Goal: Task Accomplishment & Management: Manage account settings

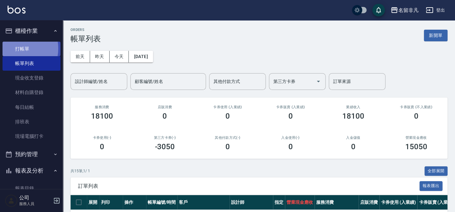
drag, startPoint x: 14, startPoint y: 48, endPoint x: 14, endPoint y: 52, distance: 3.5
click at [14, 49] on link "打帳單" at bounding box center [32, 49] width 58 height 14
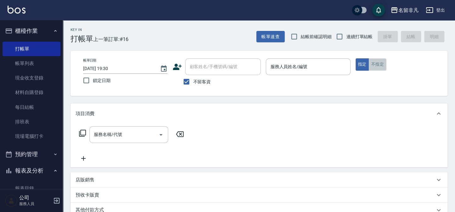
click at [372, 64] on button "不指定" at bounding box center [378, 64] width 18 height 12
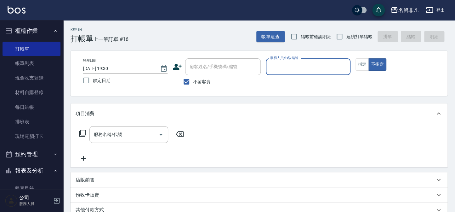
click at [287, 66] on input "服務人員姓名/編號" at bounding box center [308, 66] width 79 height 11
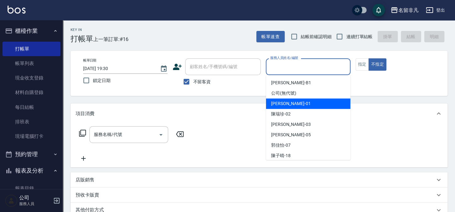
click at [296, 104] on div "[PERSON_NAME] -01" at bounding box center [308, 103] width 84 height 10
type input "[PERSON_NAME]-01"
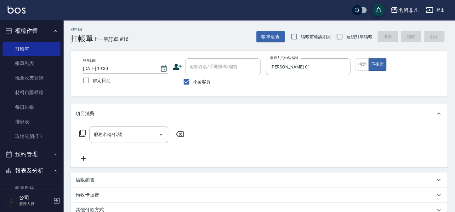
click at [84, 130] on icon at bounding box center [83, 133] width 8 height 8
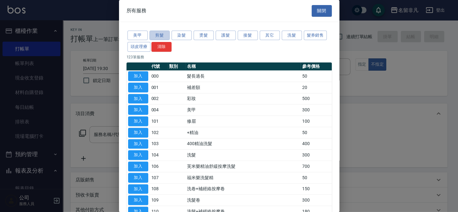
drag, startPoint x: 160, startPoint y: 35, endPoint x: 138, endPoint y: 20, distance: 26.7
click at [158, 37] on button "剪髮" at bounding box center [160, 36] width 20 height 10
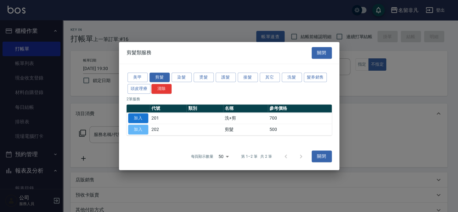
drag, startPoint x: 135, startPoint y: 129, endPoint x: 129, endPoint y: 121, distance: 9.6
click at [131, 123] on tbody "加入 201 洗+剪 700 加入 202 剪髮 500" at bounding box center [229, 123] width 205 height 23
drag, startPoint x: 193, startPoint y: 127, endPoint x: 180, endPoint y: 132, distance: 14.0
click at [193, 127] on td at bounding box center [204, 128] width 37 height 11
click at [132, 128] on button "加入" at bounding box center [138, 129] width 20 height 10
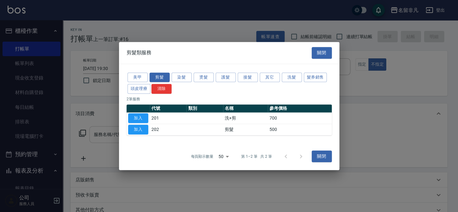
type input "剪髮(202)"
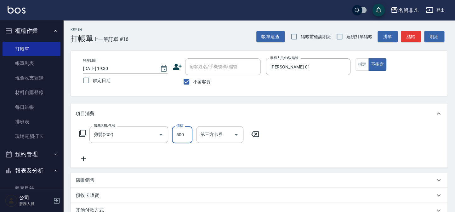
click at [186, 134] on input "500" at bounding box center [182, 134] width 20 height 17
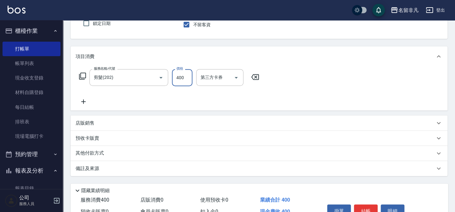
scroll to position [91, 0]
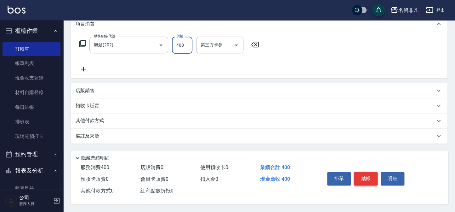
type input "400"
click at [372, 176] on button "結帳" at bounding box center [366, 178] width 24 height 13
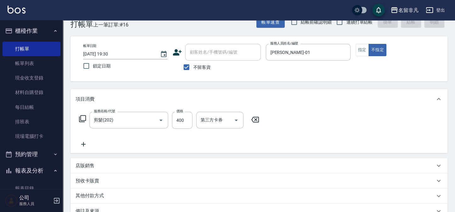
scroll to position [0, 0]
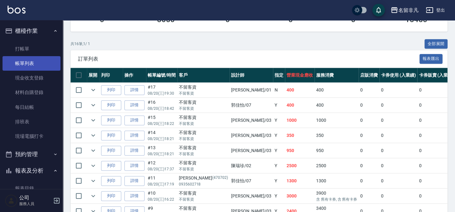
scroll to position [114, 0]
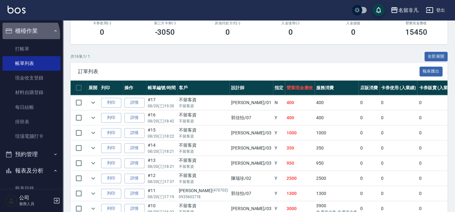
click at [28, 34] on button "櫃檯作業" at bounding box center [32, 31] width 58 height 16
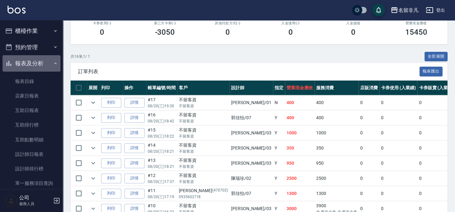
click at [34, 66] on button "報表及分析" at bounding box center [32, 63] width 58 height 16
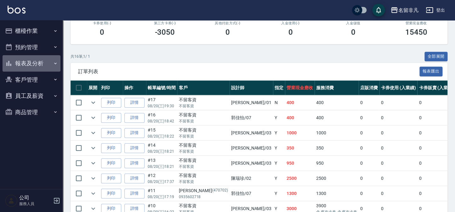
drag, startPoint x: 35, startPoint y: 68, endPoint x: 32, endPoint y: 74, distance: 6.3
click at [37, 70] on button "報表及分析" at bounding box center [32, 63] width 58 height 16
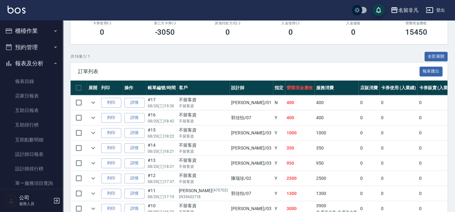
drag, startPoint x: 36, startPoint y: 64, endPoint x: 0, endPoint y: 89, distance: 43.3
click at [35, 65] on button "報表及分析" at bounding box center [32, 63] width 58 height 16
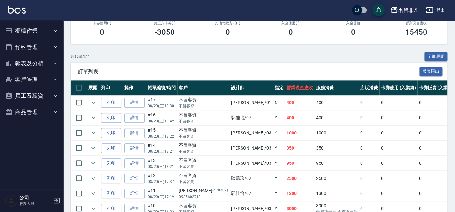
drag, startPoint x: 0, startPoint y: -35, endPoint x: 158, endPoint y: 67, distance: 188.3
click at [157, 66] on div "訂單列表 報表匯出" at bounding box center [259, 71] width 377 height 17
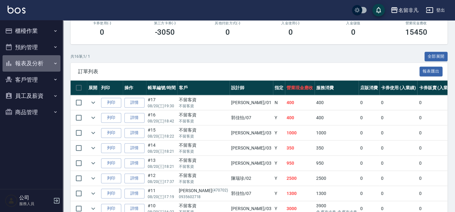
click at [40, 64] on button "報表及分析" at bounding box center [32, 63] width 58 height 16
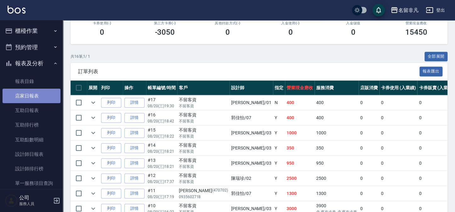
click at [49, 91] on link "店家日報表" at bounding box center [32, 96] width 58 height 14
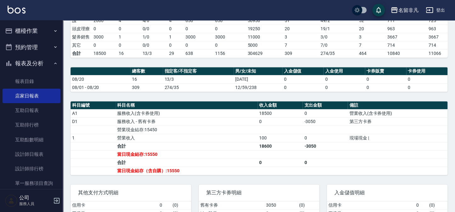
scroll to position [143, 0]
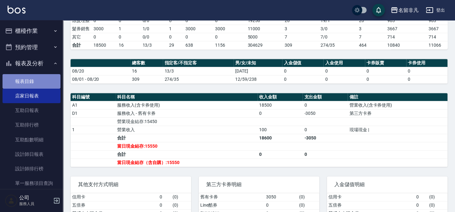
click at [48, 83] on link "報表目錄" at bounding box center [32, 81] width 58 height 14
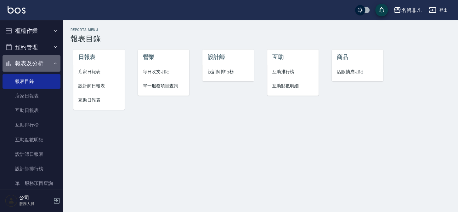
click at [53, 62] on icon "button" at bounding box center [55, 63] width 5 height 5
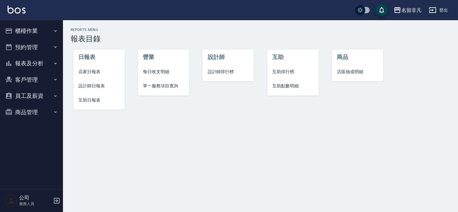
click at [46, 33] on button "櫃檯作業" at bounding box center [32, 31] width 58 height 16
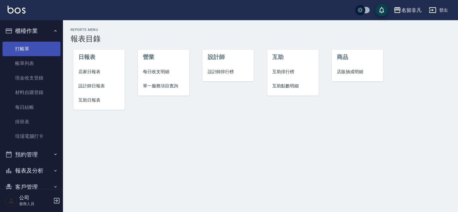
click at [40, 44] on link "打帳單" at bounding box center [32, 49] width 58 height 14
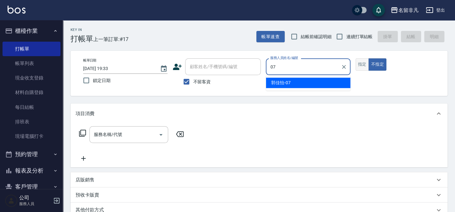
type input "07"
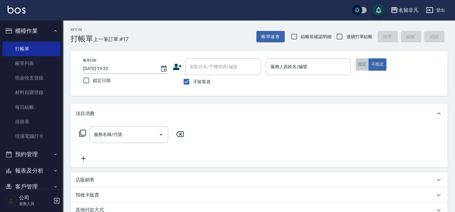
click at [358, 62] on button "指定" at bounding box center [363, 64] width 14 height 12
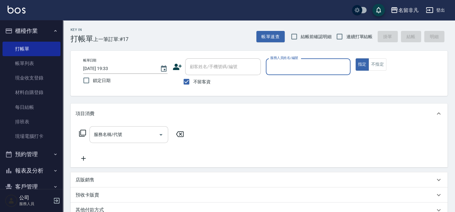
click at [128, 135] on input "服務名稱/代號" at bounding box center [124, 134] width 64 height 11
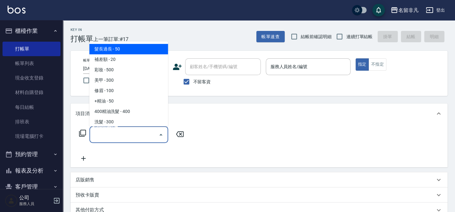
type input "1"
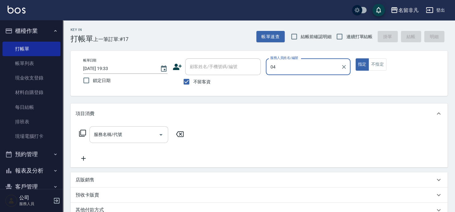
type input "04"
click at [356, 58] on button "指定" at bounding box center [363, 64] width 14 height 12
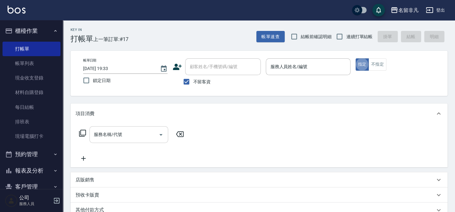
type button "true"
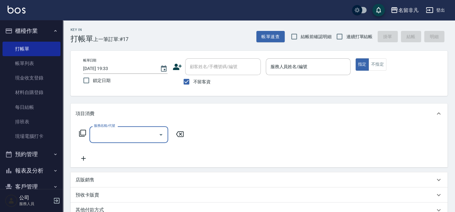
type input "1"
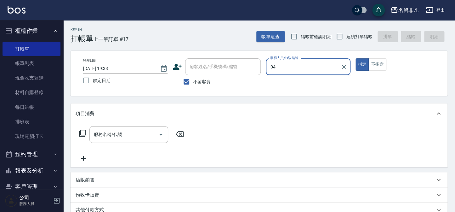
type input "0"
type input "[PERSON_NAME]-07"
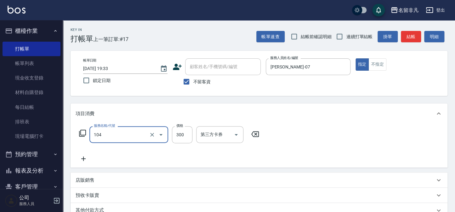
type input "洗髮(104)"
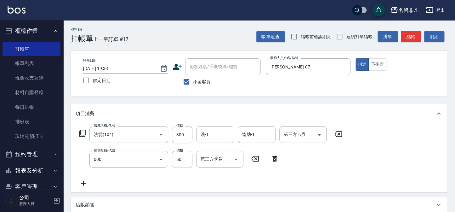
type input "髮長過長(000)"
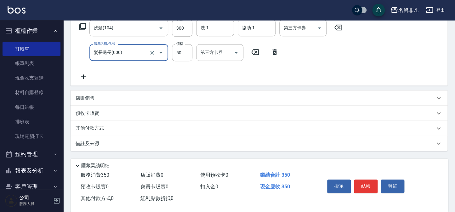
scroll to position [114, 0]
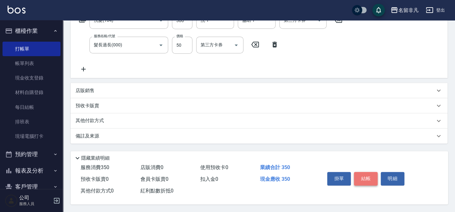
click at [368, 177] on button "結帳" at bounding box center [366, 178] width 24 height 13
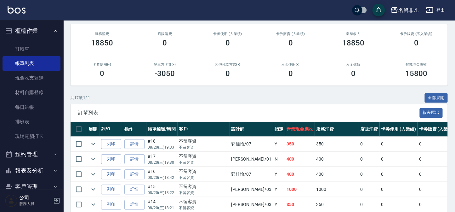
scroll to position [86, 0]
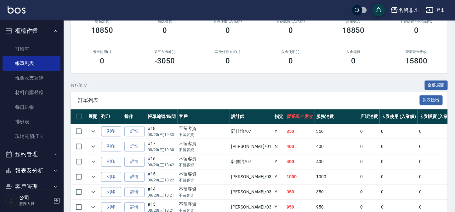
click at [104, 130] on button "列印" at bounding box center [111, 131] width 20 height 10
click at [49, 33] on button "櫃檯作業" at bounding box center [32, 31] width 58 height 16
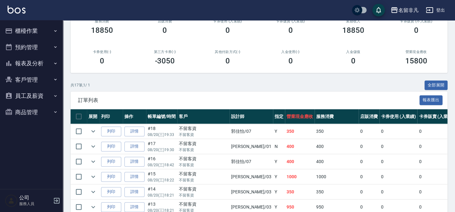
click at [27, 69] on button "報表及分析" at bounding box center [32, 63] width 58 height 16
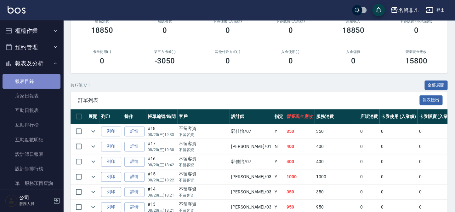
click at [33, 87] on link "報表目錄" at bounding box center [32, 81] width 58 height 14
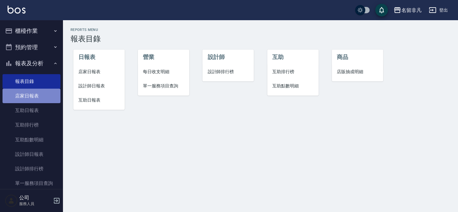
click at [33, 92] on link "店家日報表" at bounding box center [32, 96] width 58 height 14
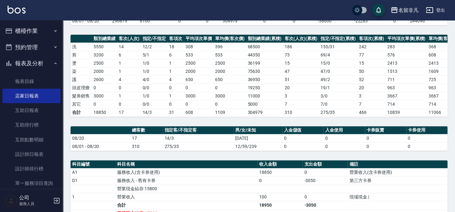
scroll to position [172, 0]
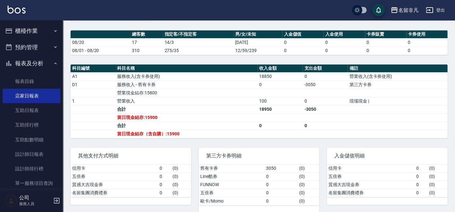
drag, startPoint x: 285, startPoint y: 153, endPoint x: 149, endPoint y: 189, distance: 140.7
click at [112, 86] on div "名留非凡 [DATE] 店家日報表 列印時間： [DATE][PHONE_NUMBER]:35 Merchant Daily Report 店家日報表 [DA…" at bounding box center [259, 34] width 392 height 372
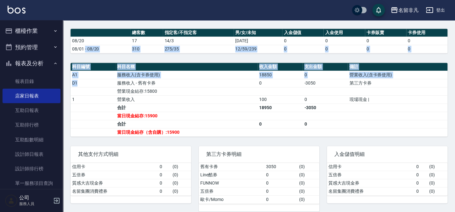
scroll to position [183, 0]
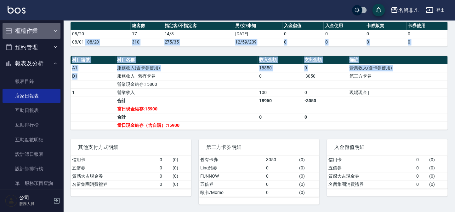
click at [35, 28] on button "櫃檯作業" at bounding box center [32, 31] width 58 height 16
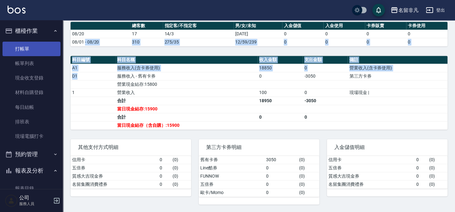
drag, startPoint x: 32, startPoint y: 48, endPoint x: 41, endPoint y: 53, distance: 10.7
click at [32, 48] on link "打帳單" at bounding box center [32, 49] width 58 height 14
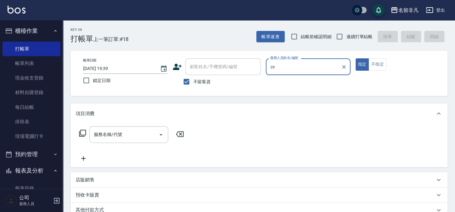
type input "c"
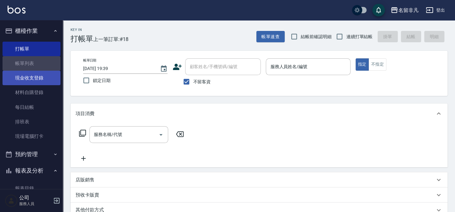
drag, startPoint x: 34, startPoint y: 60, endPoint x: 33, endPoint y: 71, distance: 10.8
click at [34, 60] on link "帳單列表" at bounding box center [32, 63] width 58 height 14
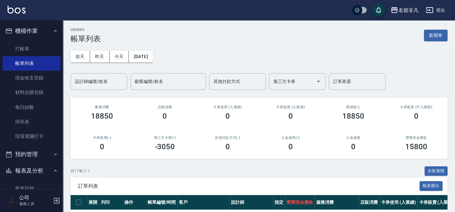
drag, startPoint x: 428, startPoint y: 32, endPoint x: 416, endPoint y: 39, distance: 14.4
click at [429, 31] on button "新開單" at bounding box center [436, 36] width 24 height 12
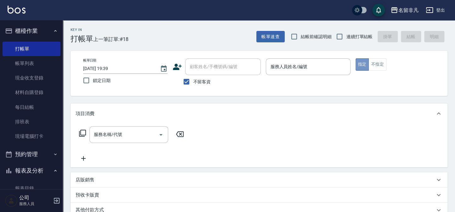
drag, startPoint x: 359, startPoint y: 64, endPoint x: 310, endPoint y: 82, distance: 51.9
click at [358, 65] on button "指定" at bounding box center [363, 64] width 14 height 12
drag, startPoint x: 305, startPoint y: 68, endPoint x: 291, endPoint y: 72, distance: 13.9
click at [305, 69] on input "服務人員姓名/編號" at bounding box center [308, 66] width 79 height 11
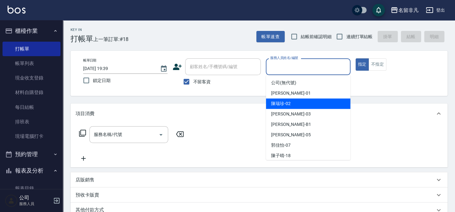
click at [284, 105] on span "陳瑞珍 -02" at bounding box center [281, 103] width 20 height 7
type input "陳瑞珍-02"
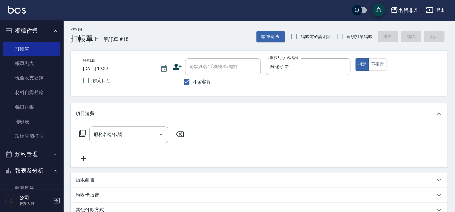
click at [84, 130] on icon at bounding box center [83, 133] width 8 height 8
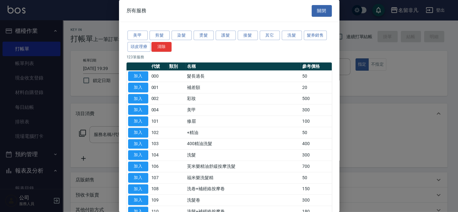
drag, startPoint x: 145, startPoint y: 152, endPoint x: 152, endPoint y: 157, distance: 8.6
click at [144, 152] on button "加入" at bounding box center [138, 155] width 20 height 10
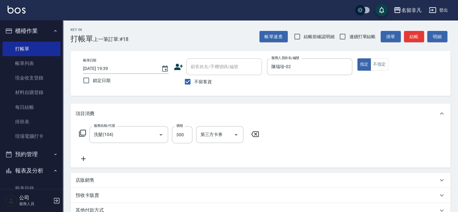
type input "洗髮(104)"
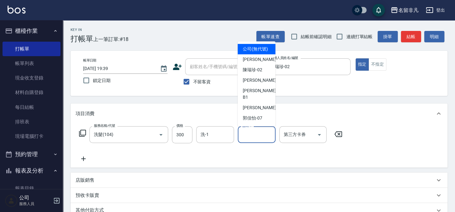
click at [255, 136] on input "協助-1" at bounding box center [257, 134] width 32 height 11
click at [221, 137] on input "洗-1" at bounding box center [215, 134] width 32 height 11
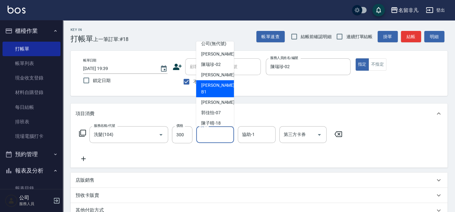
scroll to position [10, 0]
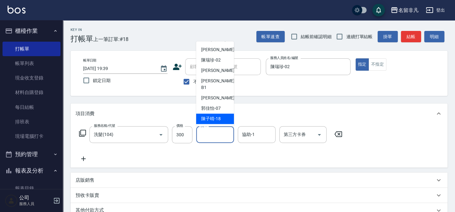
click at [217, 119] on span "[PERSON_NAME]-18" at bounding box center [211, 118] width 20 height 7
type input "陳子晴-18"
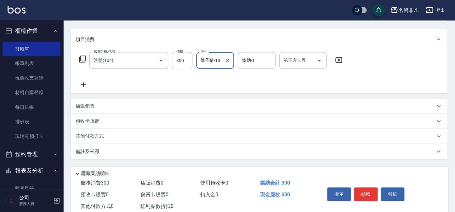
scroll to position [91, 0]
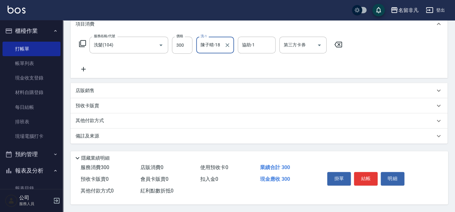
click at [364, 177] on button "結帳" at bounding box center [366, 178] width 24 height 13
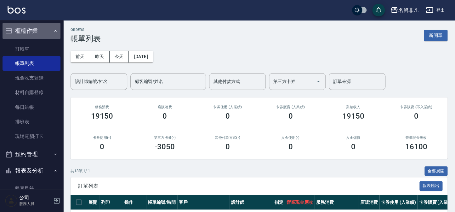
click at [36, 30] on button "櫃檯作業" at bounding box center [32, 31] width 58 height 16
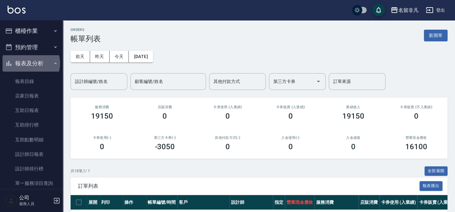
click at [31, 63] on button "報表及分析" at bounding box center [32, 63] width 58 height 16
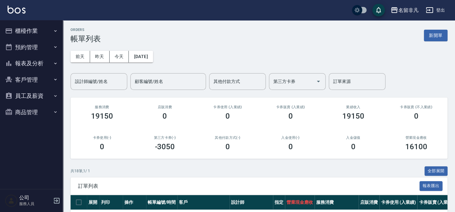
click at [31, 63] on button "報表及分析" at bounding box center [32, 63] width 58 height 16
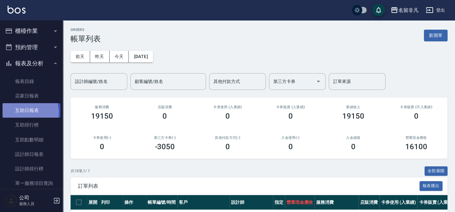
click at [27, 112] on link "互助日報表" at bounding box center [32, 110] width 58 height 14
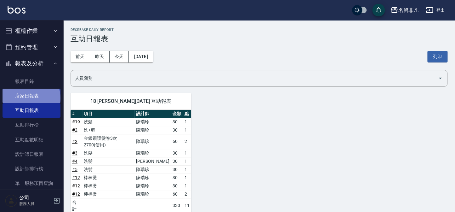
click at [31, 98] on link "店家日報表" at bounding box center [32, 96] width 58 height 14
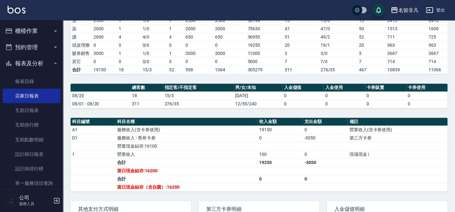
scroll to position [97, 0]
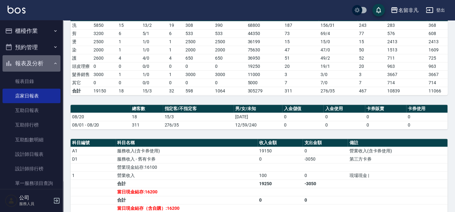
drag, startPoint x: 43, startPoint y: 63, endPoint x: 47, endPoint y: 63, distance: 4.4
click at [43, 63] on button "報表及分析" at bounding box center [32, 63] width 58 height 16
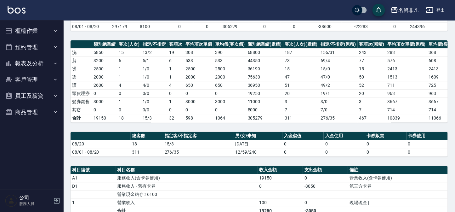
scroll to position [69, 0]
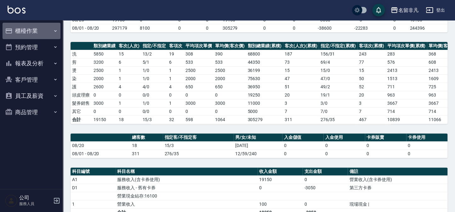
click at [31, 33] on button "櫃檯作業" at bounding box center [32, 31] width 58 height 16
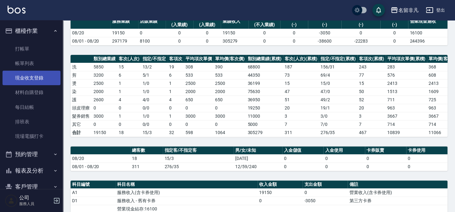
scroll to position [40, 0]
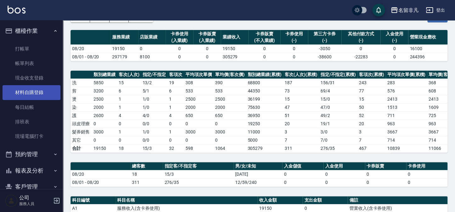
drag, startPoint x: 27, startPoint y: 108, endPoint x: 21, endPoint y: 98, distance: 11.2
click at [28, 107] on link "每日結帳" at bounding box center [32, 107] width 58 height 14
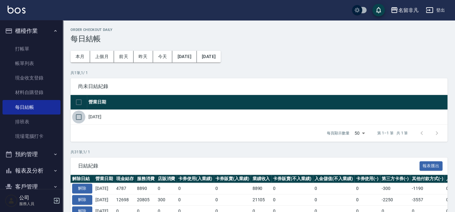
click at [78, 115] on input "checkbox" at bounding box center [78, 116] width 13 height 13
checkbox input "true"
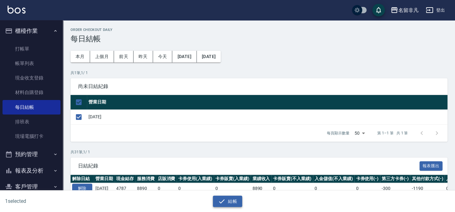
drag, startPoint x: 233, startPoint y: 200, endPoint x: 228, endPoint y: 198, distance: 5.9
click at [232, 199] on button "結帳" at bounding box center [227, 201] width 29 height 12
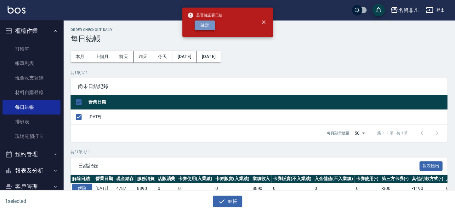
drag, startPoint x: 207, startPoint y: 26, endPoint x: 210, endPoint y: 31, distance: 6.1
click at [211, 30] on button "確定" at bounding box center [205, 25] width 20 height 10
checkbox input "false"
